Goal: Use online tool/utility: Utilize a website feature to perform a specific function

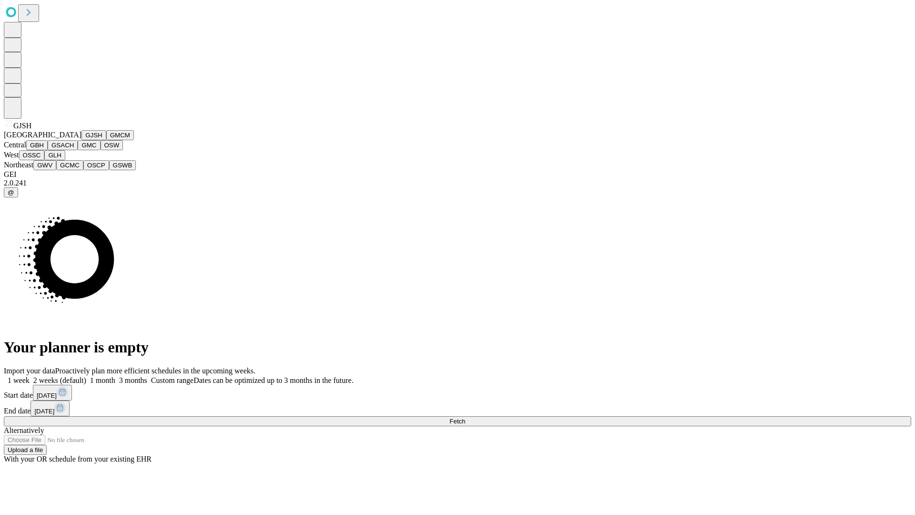
click at [82, 140] on button "GJSH" at bounding box center [94, 135] width 25 height 10
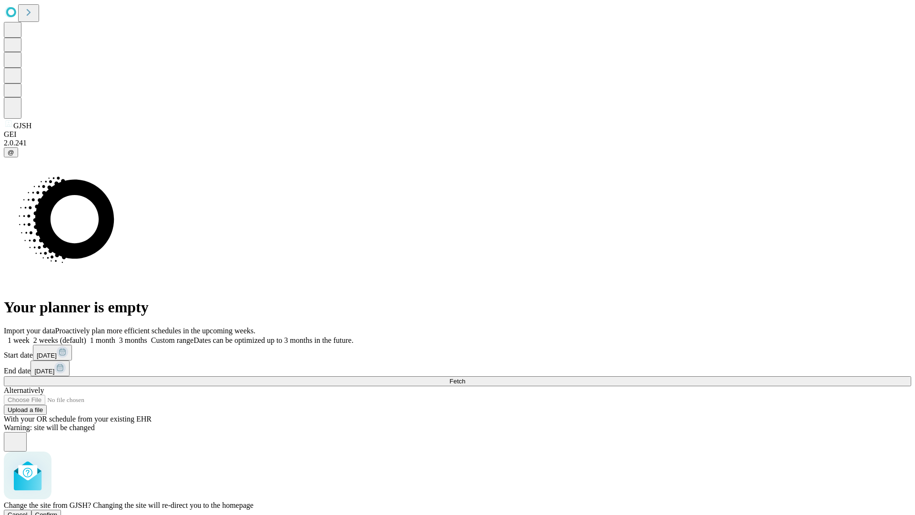
click at [58, 511] on span "Confirm" at bounding box center [46, 514] width 22 height 7
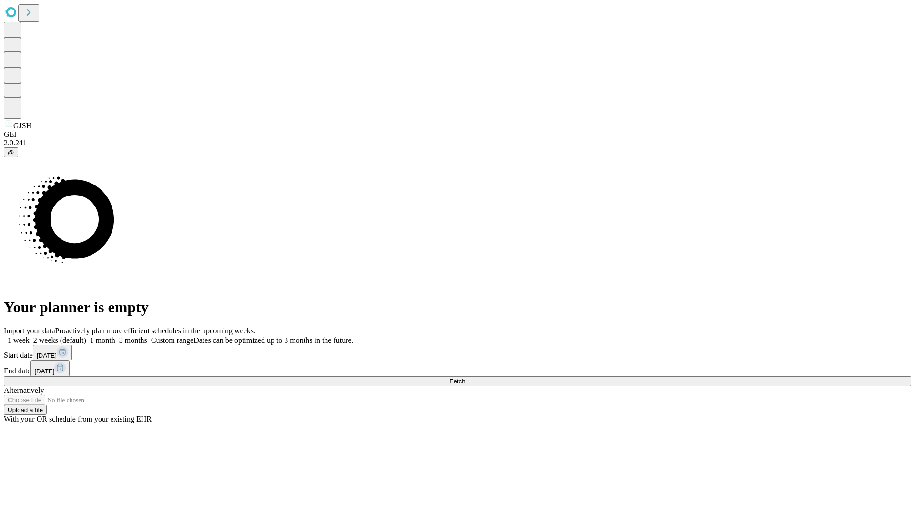
click at [115, 336] on label "1 month" at bounding box center [100, 340] width 29 height 8
click at [465, 377] on span "Fetch" at bounding box center [457, 380] width 16 height 7
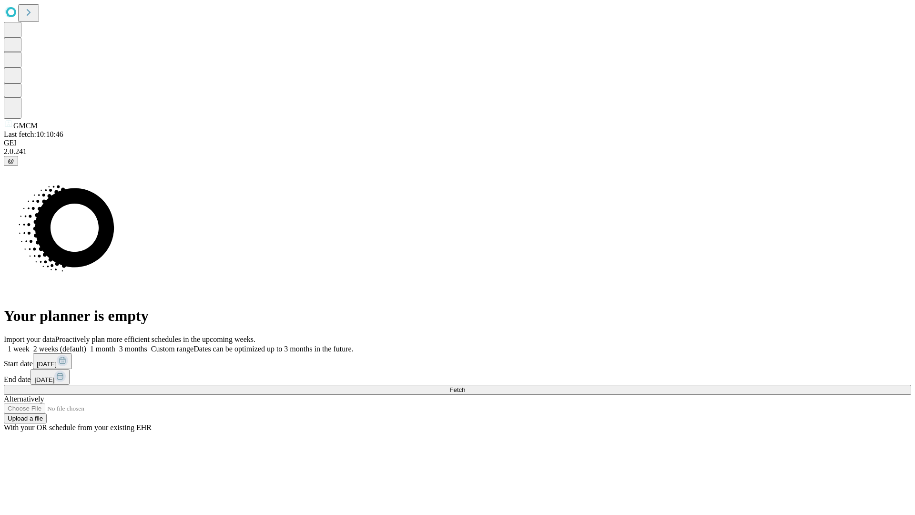
click at [115, 345] on label "1 month" at bounding box center [100, 349] width 29 height 8
click at [465, 386] on span "Fetch" at bounding box center [457, 389] width 16 height 7
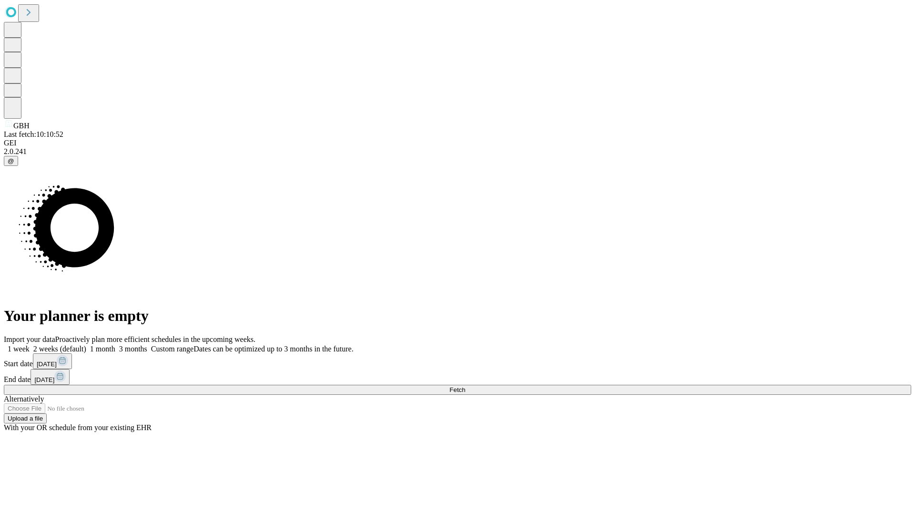
click at [115, 345] on label "1 month" at bounding box center [100, 349] width 29 height 8
click at [465, 386] on span "Fetch" at bounding box center [457, 389] width 16 height 7
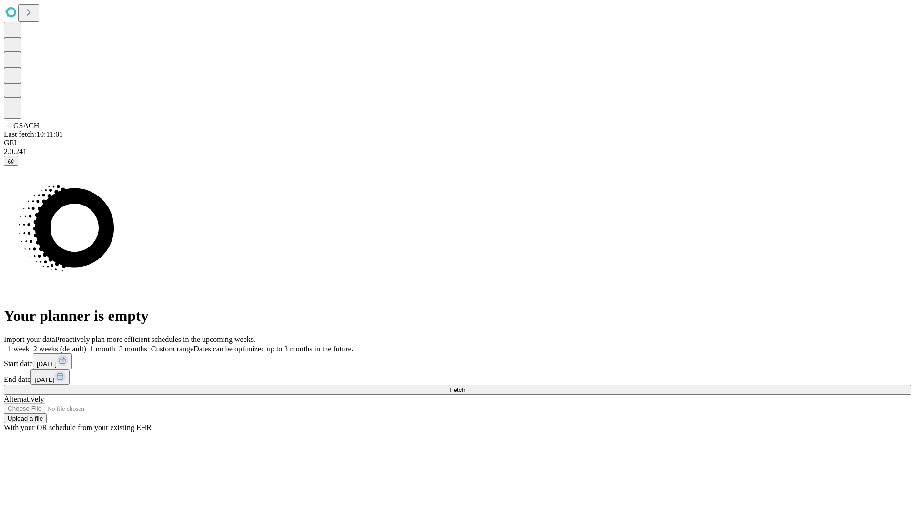
click at [115, 345] on label "1 month" at bounding box center [100, 349] width 29 height 8
click at [465, 386] on span "Fetch" at bounding box center [457, 389] width 16 height 7
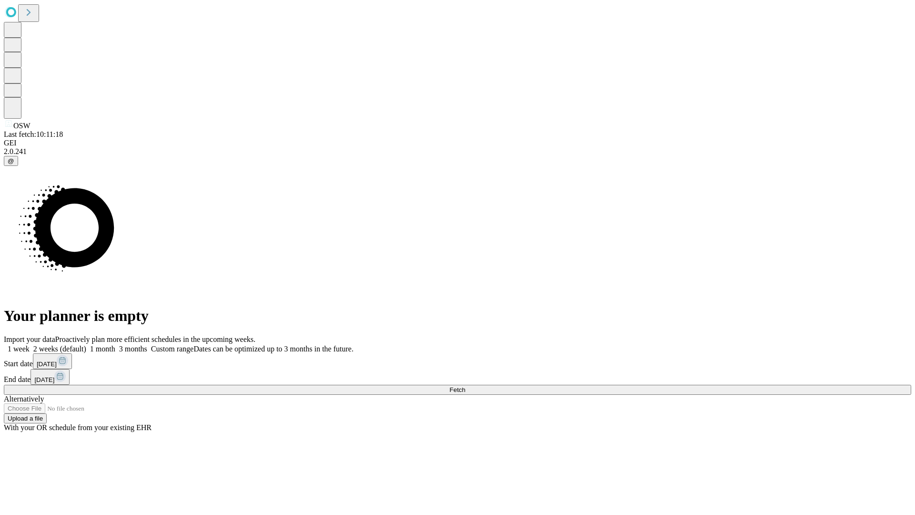
click at [115, 345] on label "1 month" at bounding box center [100, 349] width 29 height 8
click at [465, 386] on span "Fetch" at bounding box center [457, 389] width 16 height 7
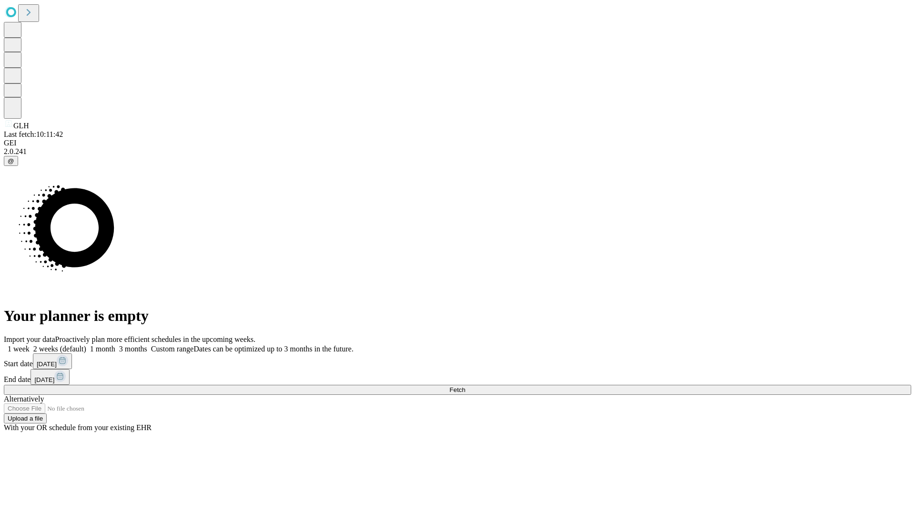
click at [115, 345] on label "1 month" at bounding box center [100, 349] width 29 height 8
click at [465, 386] on span "Fetch" at bounding box center [457, 389] width 16 height 7
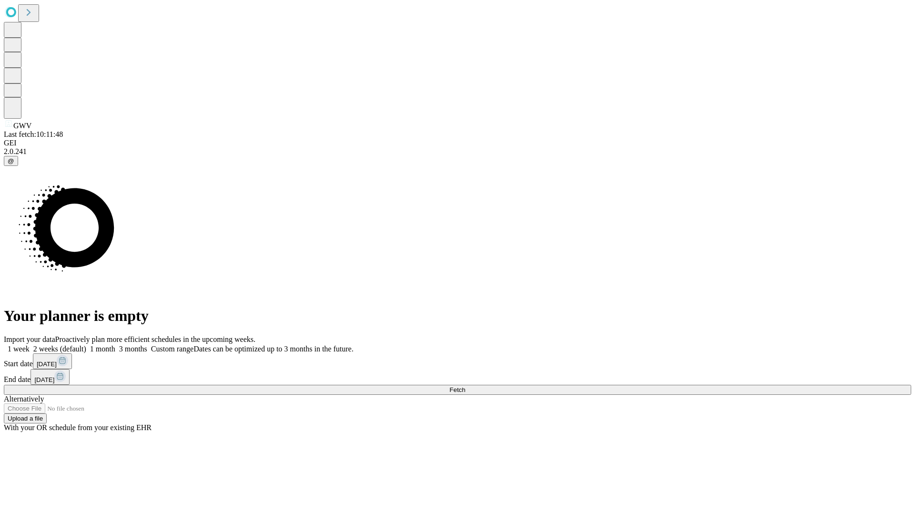
click at [465, 386] on span "Fetch" at bounding box center [457, 389] width 16 height 7
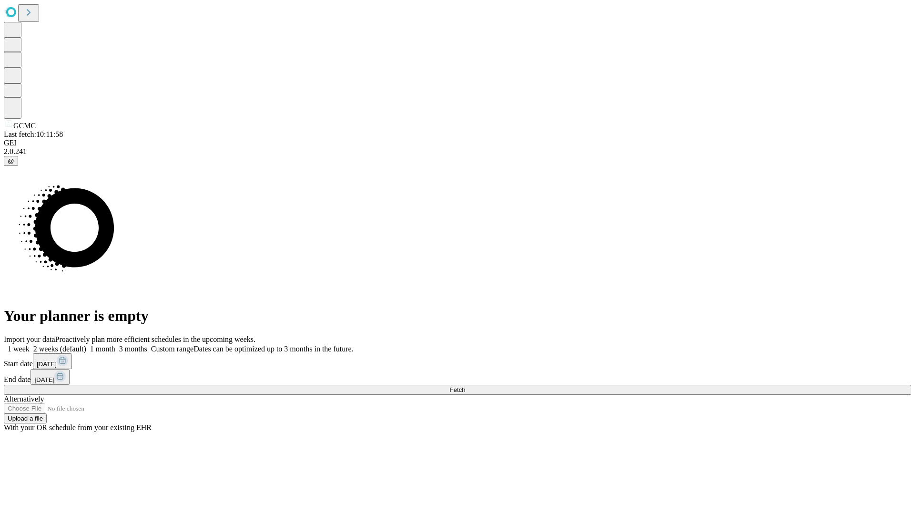
click at [465, 386] on span "Fetch" at bounding box center [457, 389] width 16 height 7
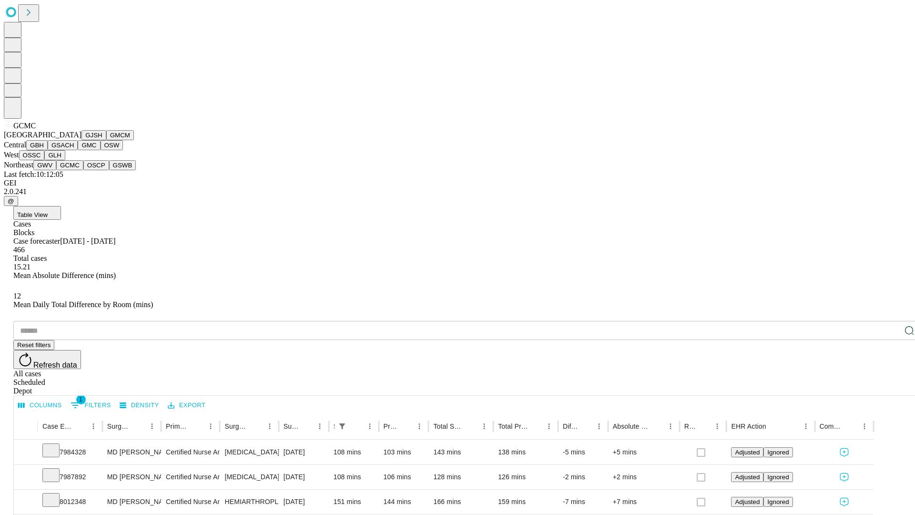
click at [83, 170] on button "OSCP" at bounding box center [96, 165] width 26 height 10
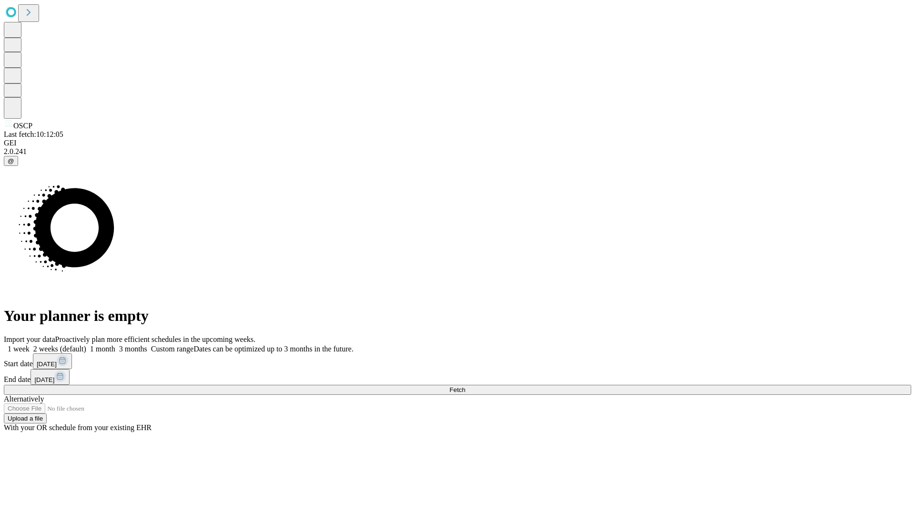
click at [115, 345] on label "1 month" at bounding box center [100, 349] width 29 height 8
click at [465, 386] on span "Fetch" at bounding box center [457, 389] width 16 height 7
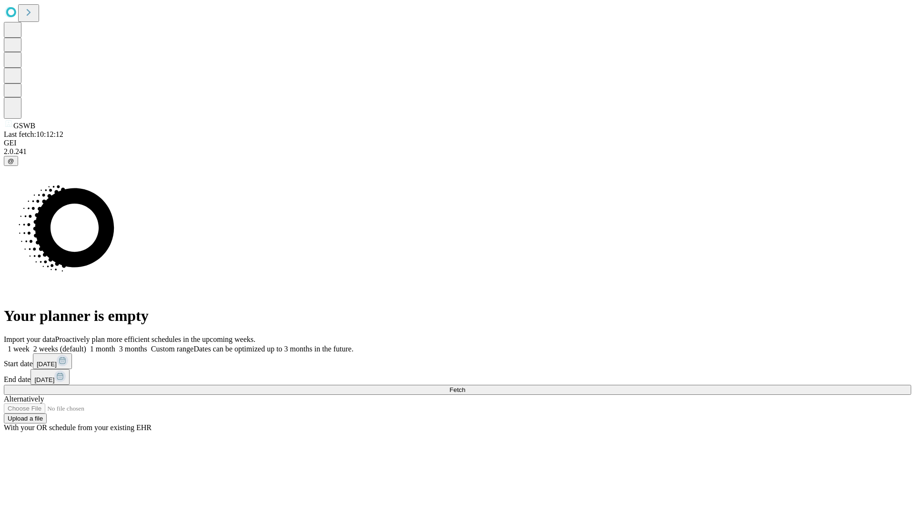
click at [115, 345] on label "1 month" at bounding box center [100, 349] width 29 height 8
click at [465, 386] on span "Fetch" at bounding box center [457, 389] width 16 height 7
